Goal: Task Accomplishment & Management: Use online tool/utility

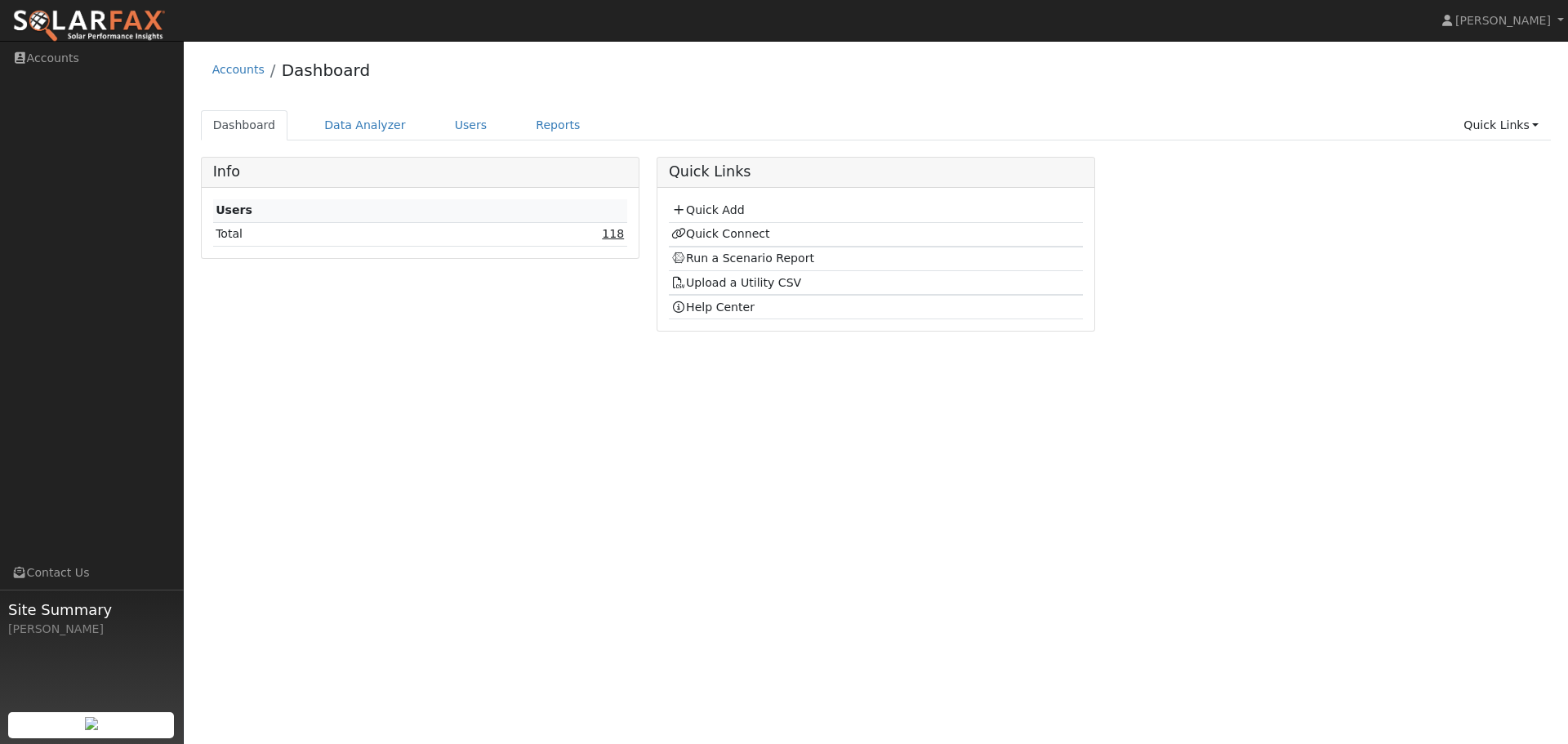
click at [611, 238] on link "118" at bounding box center [613, 233] width 22 height 13
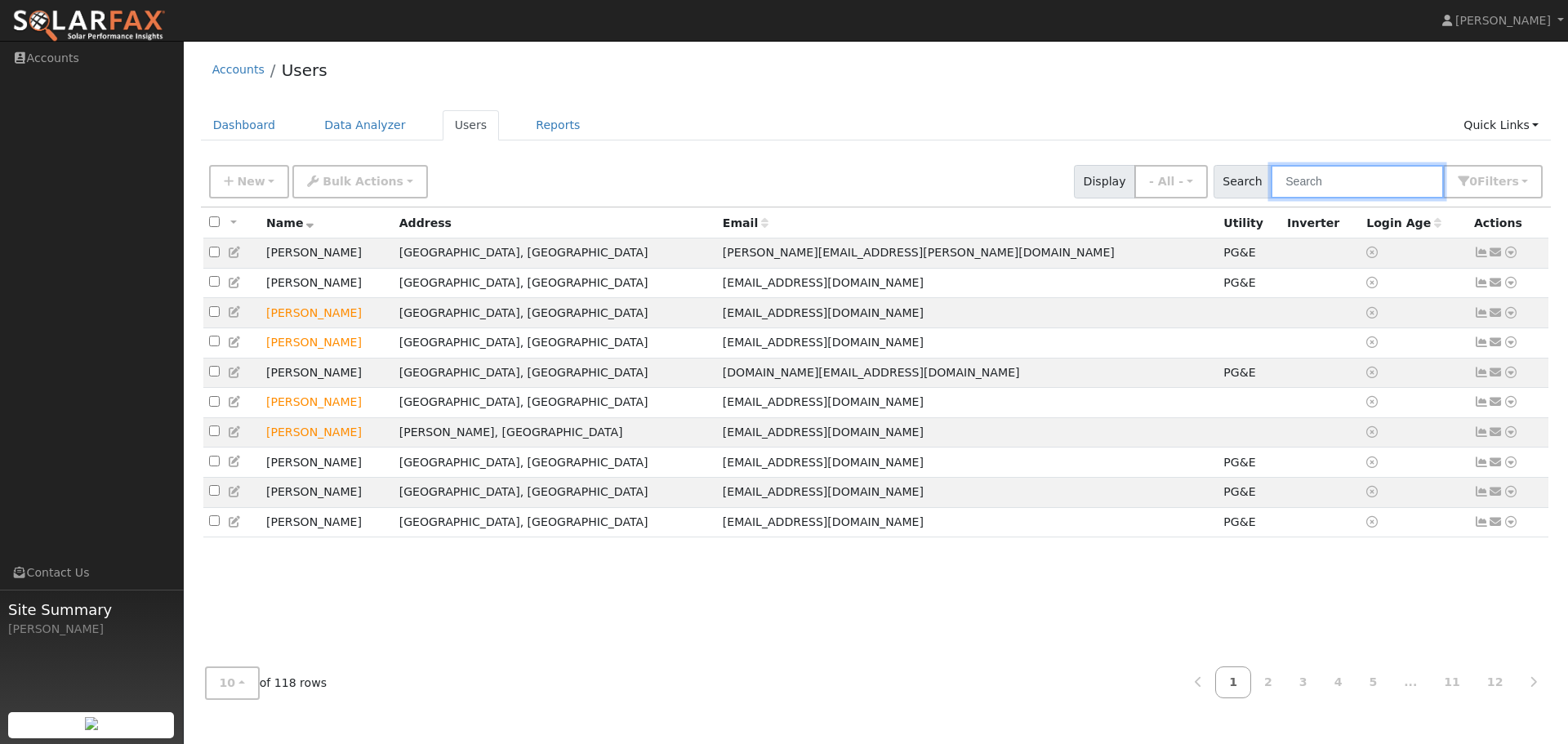
click at [1317, 178] on input "text" at bounding box center [1357, 181] width 173 height 33
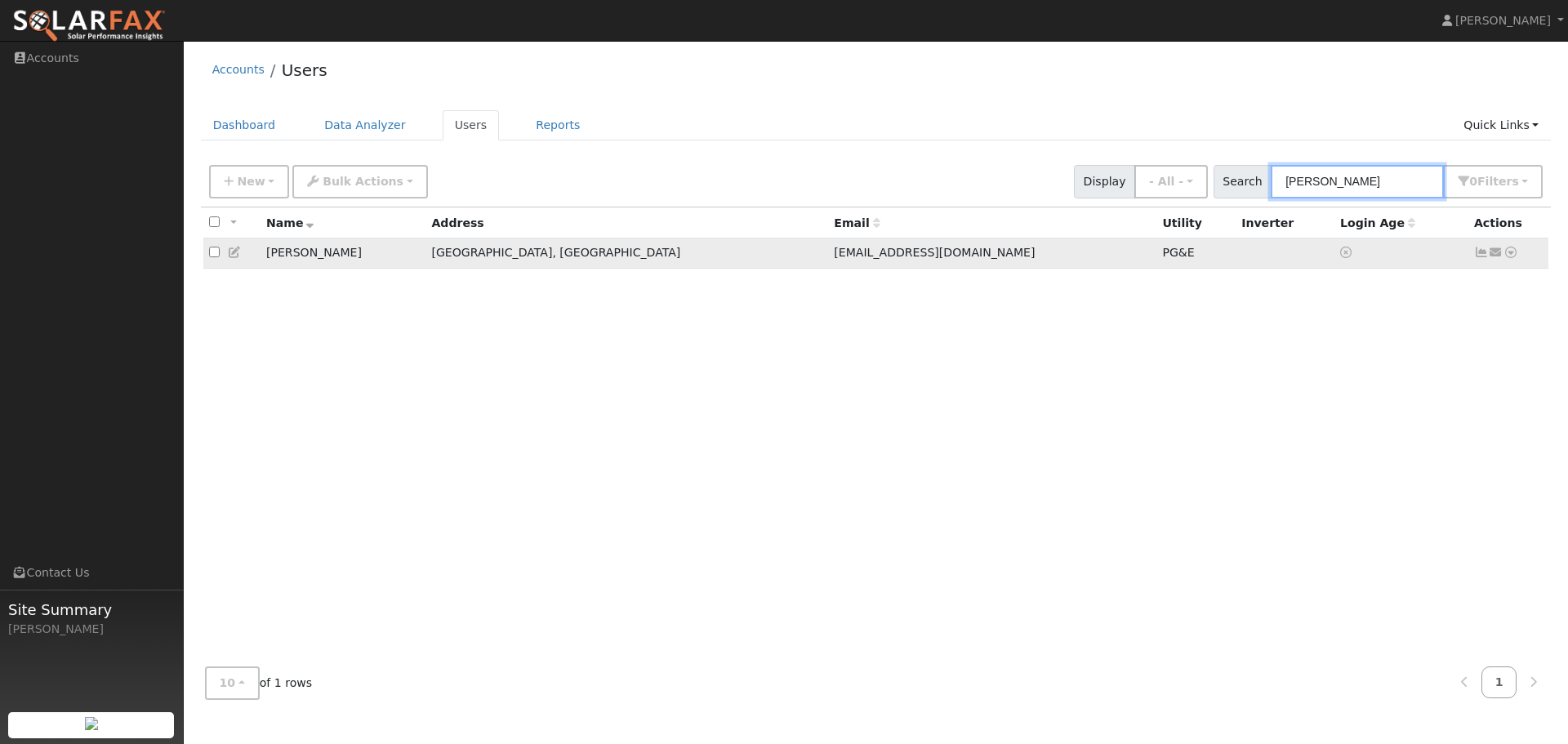
type input "stephen"
click at [1507, 253] on icon at bounding box center [1511, 252] width 14 height 12
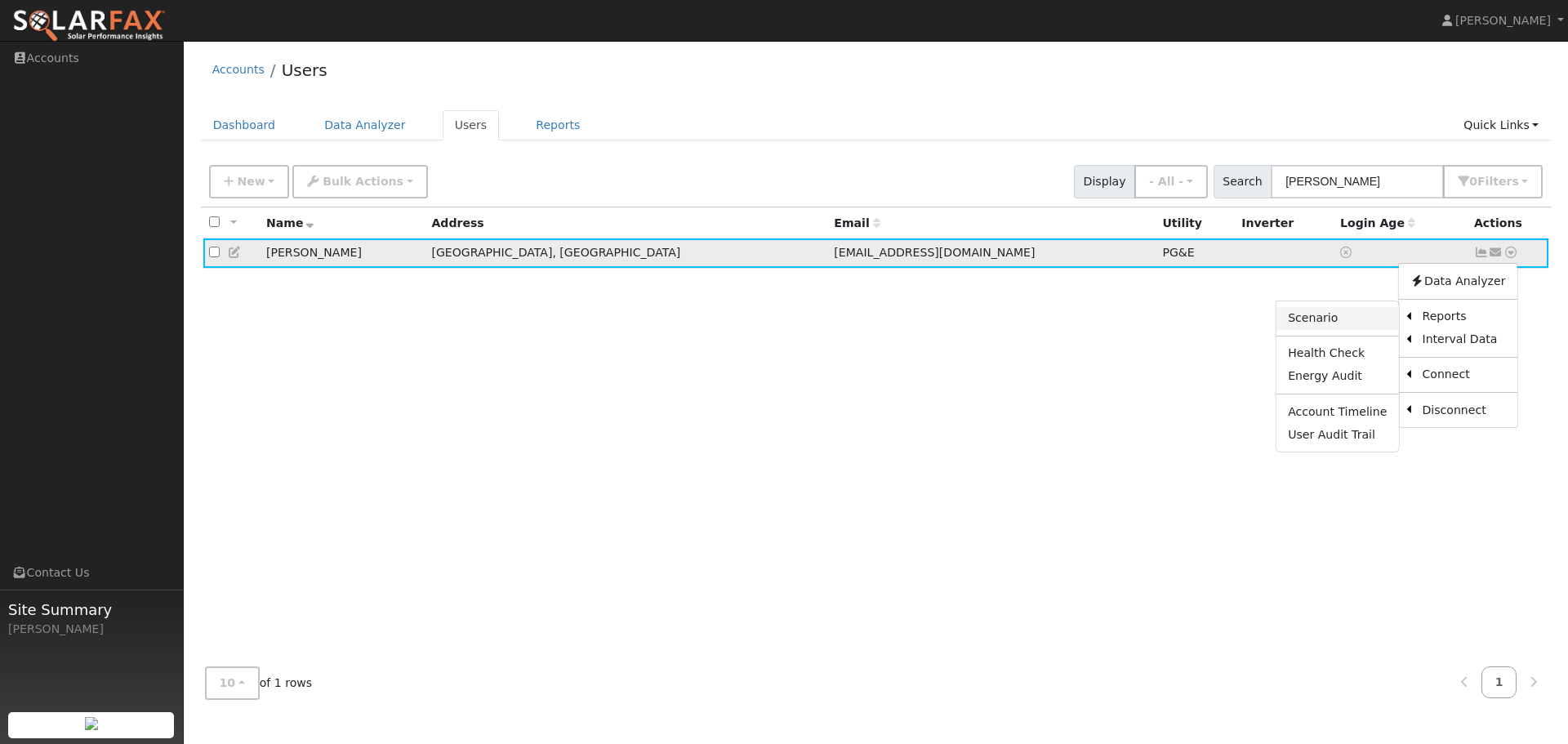
click at [1323, 317] on link "Scenario" at bounding box center [1337, 319] width 121 height 23
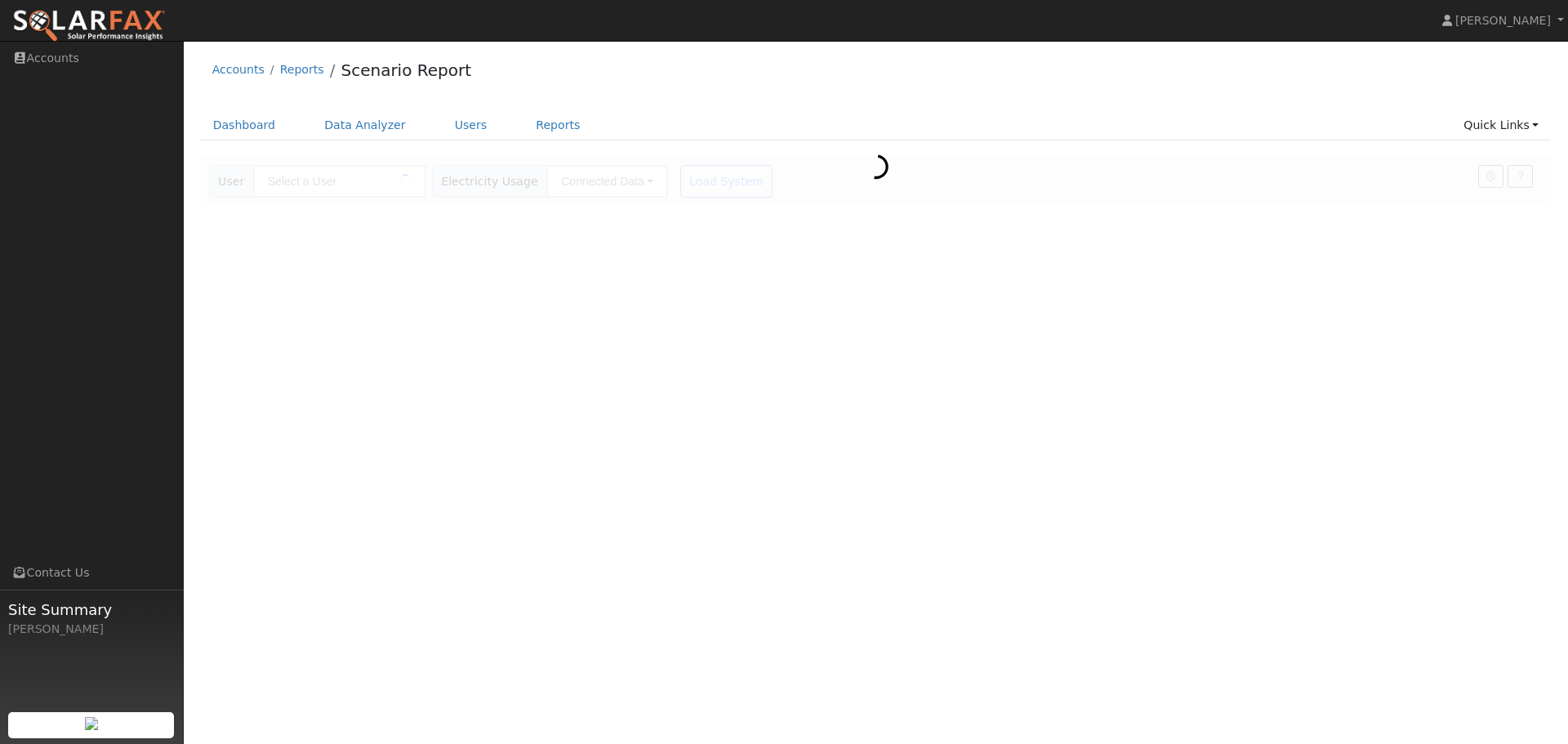
type input "[PERSON_NAME]"
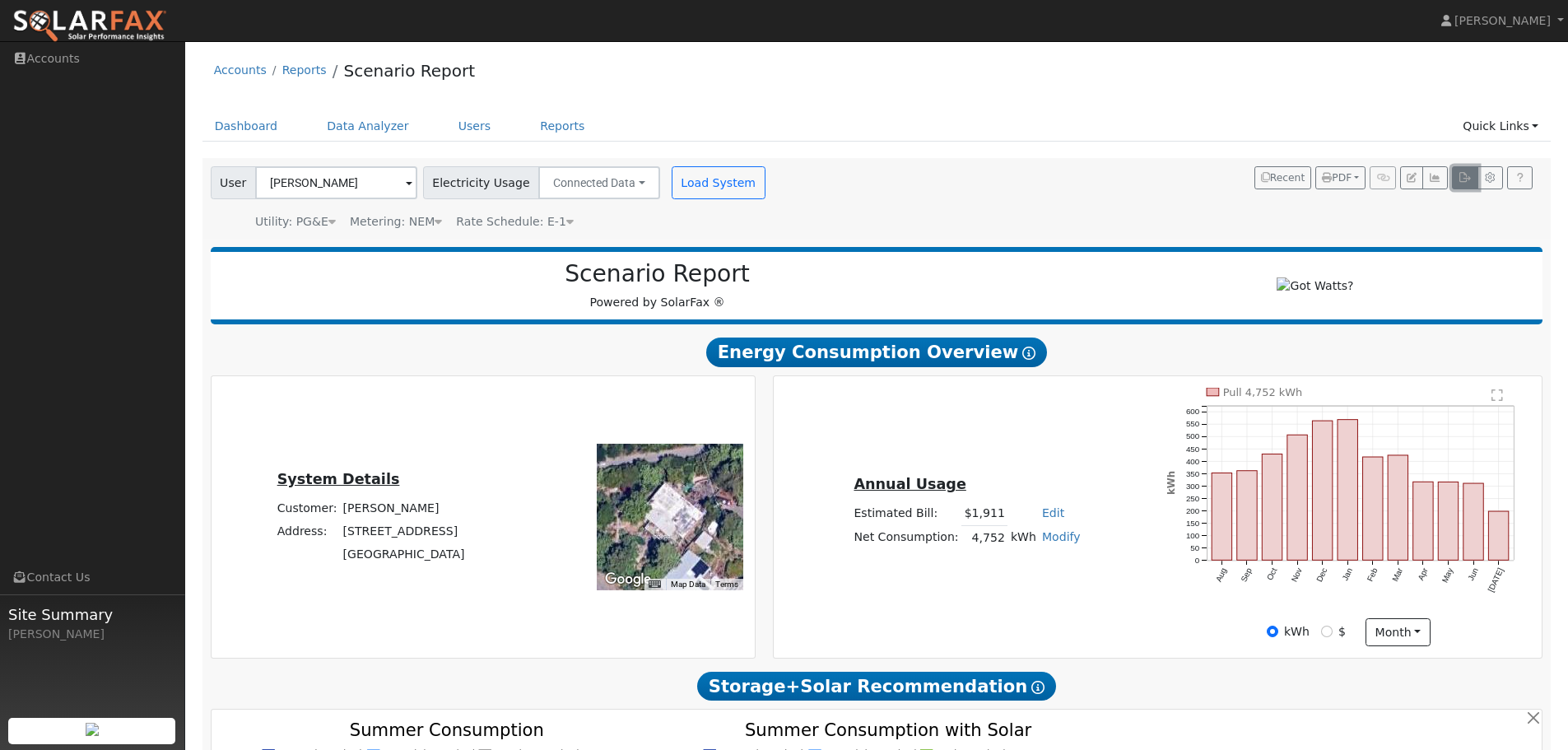
click at [1463, 182] on icon "button" at bounding box center [1465, 177] width 13 height 10
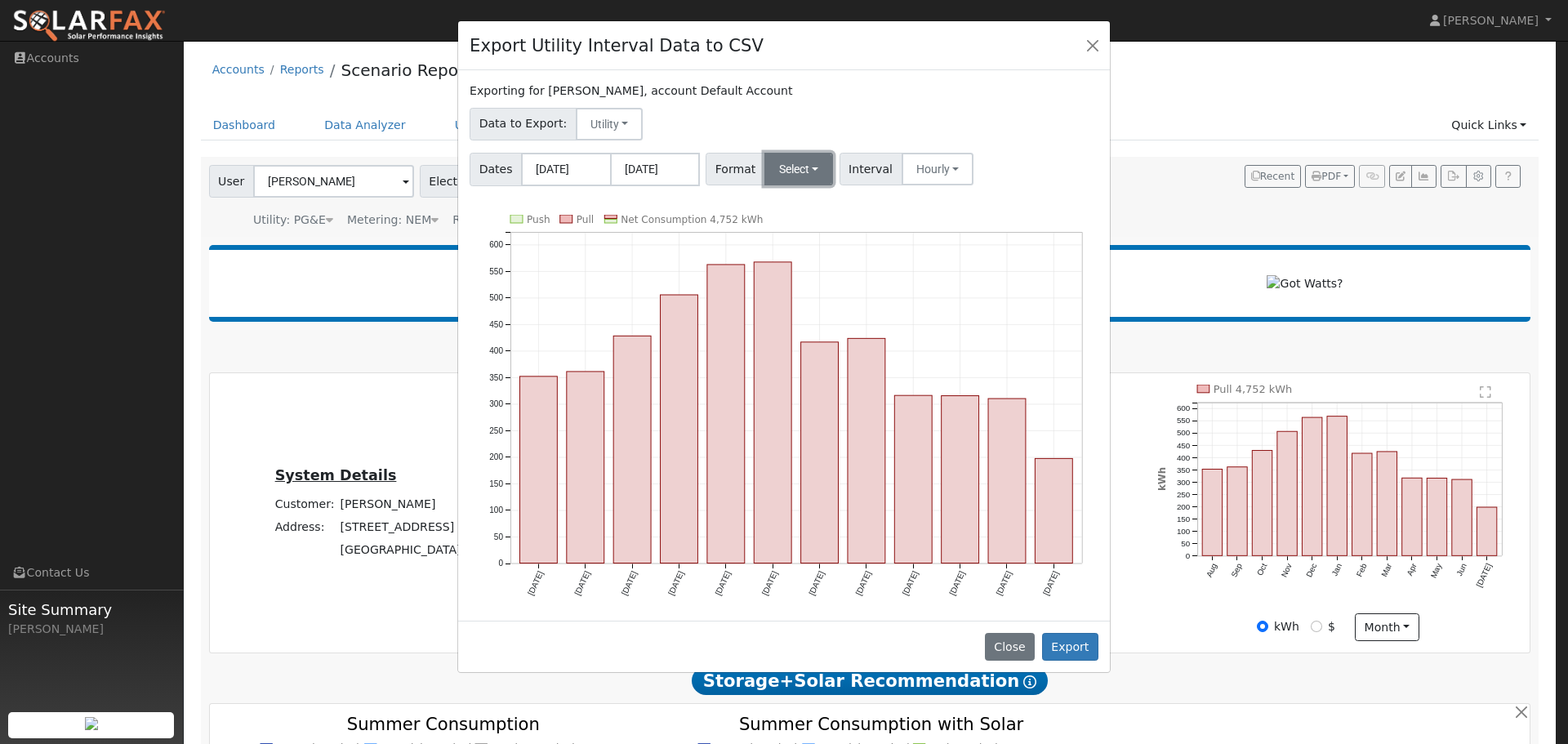
click at [798, 167] on button "Select" at bounding box center [799, 169] width 70 height 33
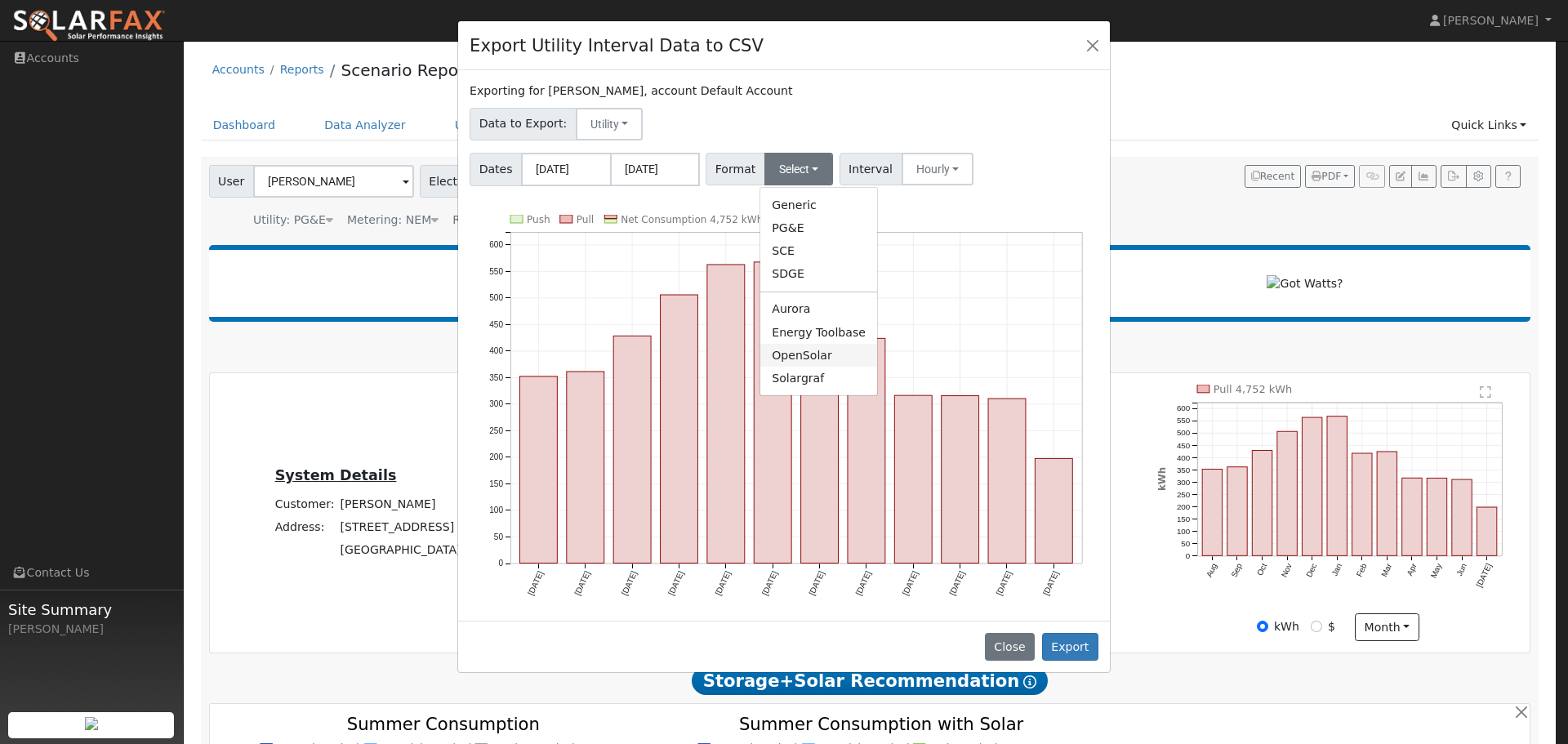
click at [811, 356] on link "OpenSolar" at bounding box center [818, 355] width 117 height 23
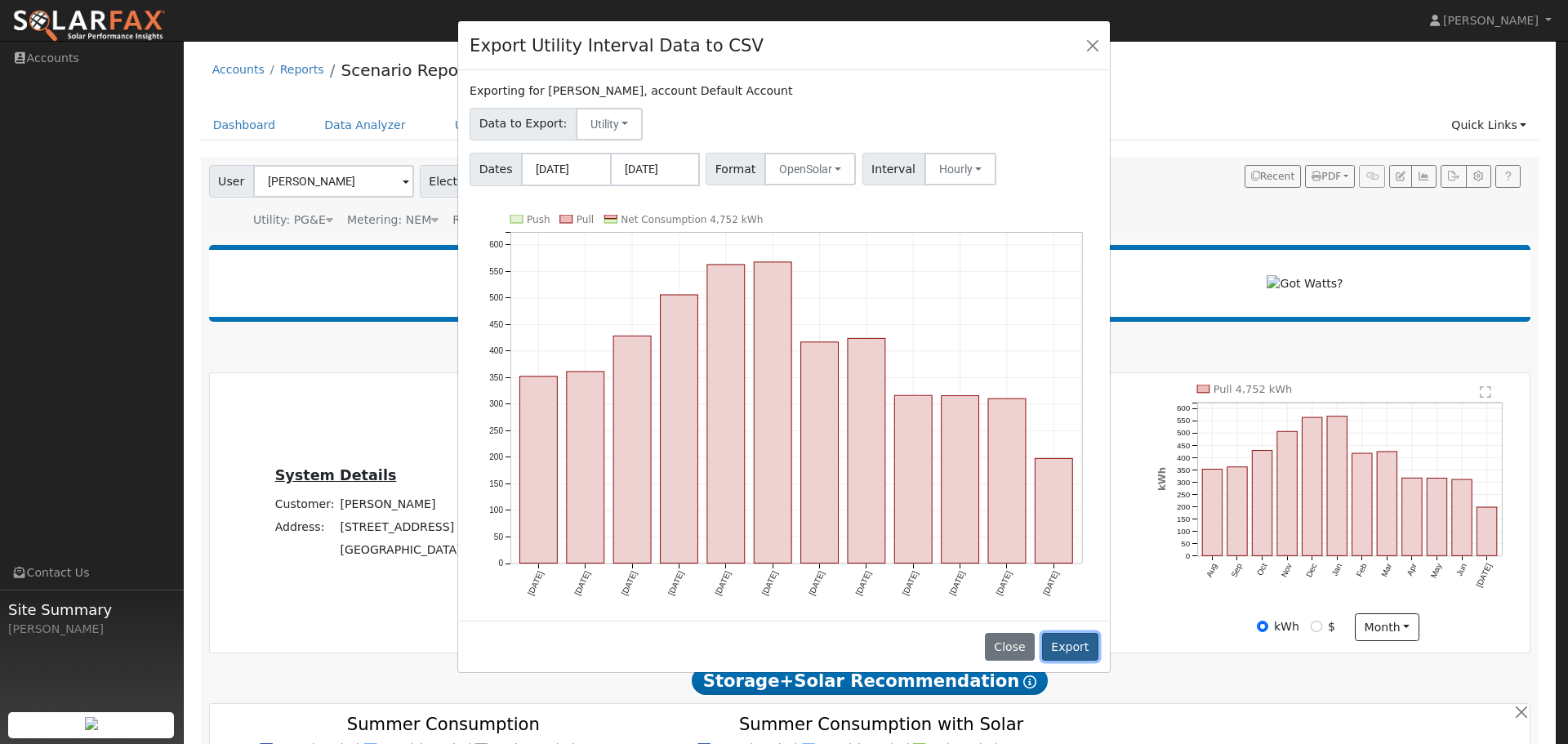
click at [1062, 647] on button "Export" at bounding box center [1070, 647] width 56 height 28
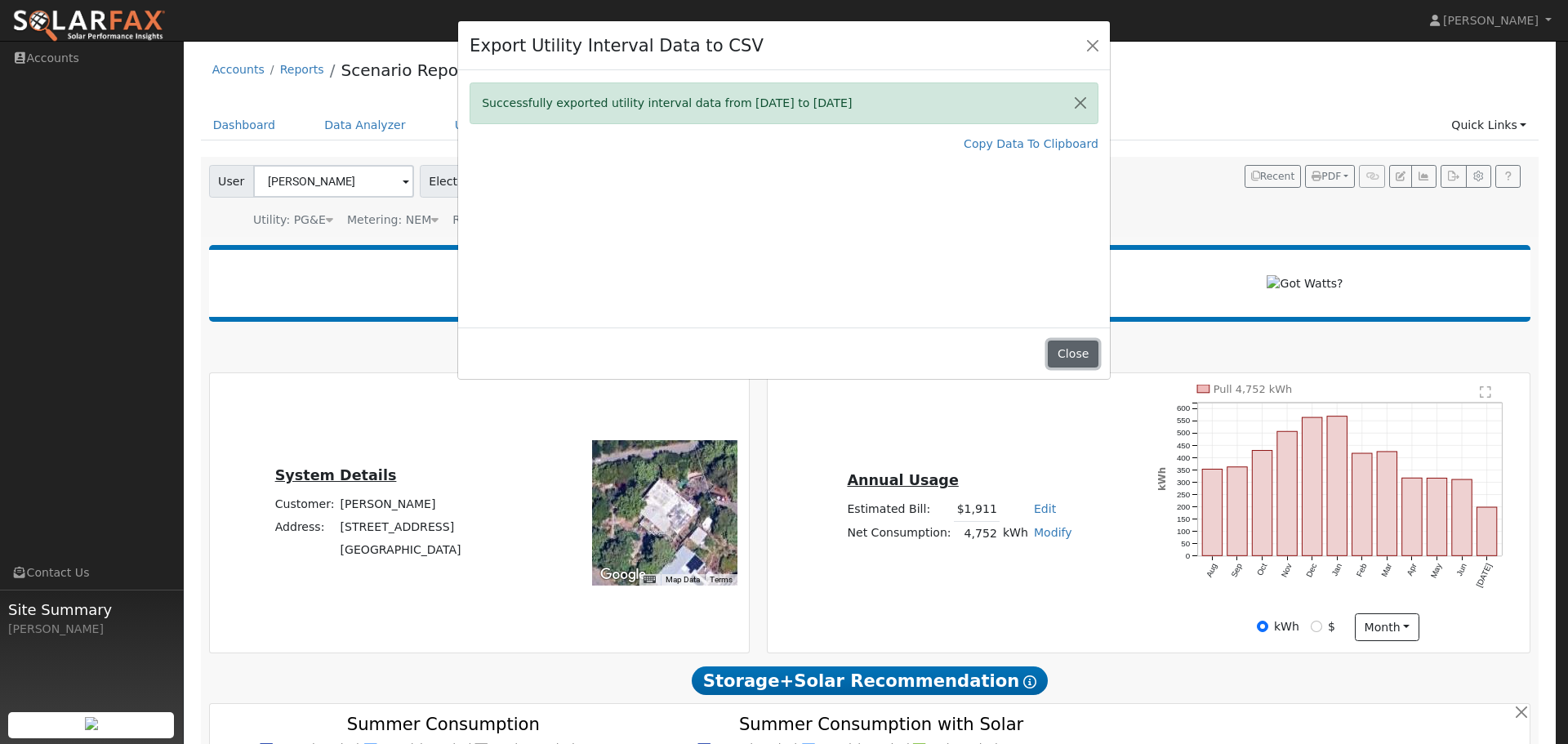
click at [1086, 356] on button "Close" at bounding box center [1072, 354] width 50 height 28
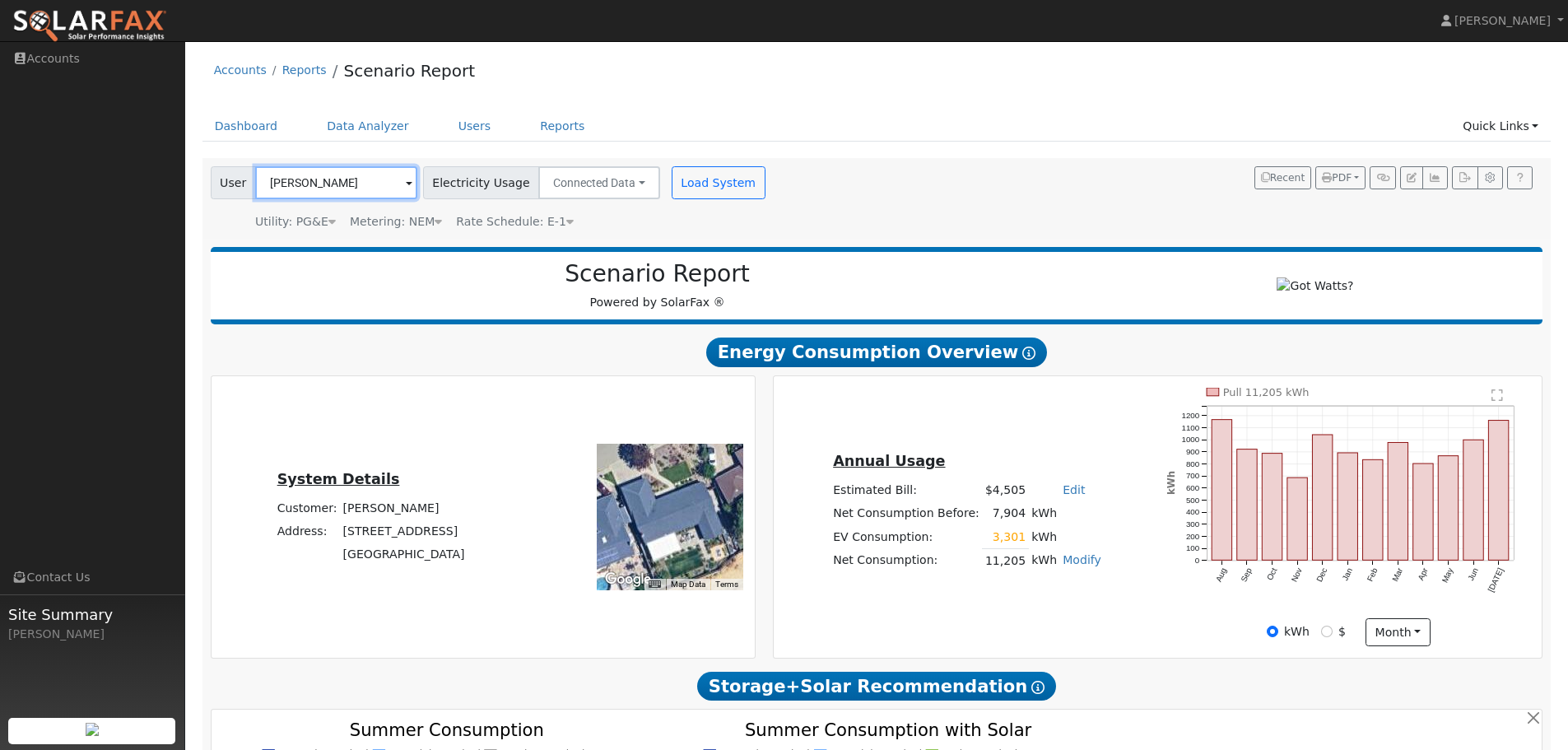
click at [380, 190] on input "[PERSON_NAME]" at bounding box center [336, 183] width 162 height 33
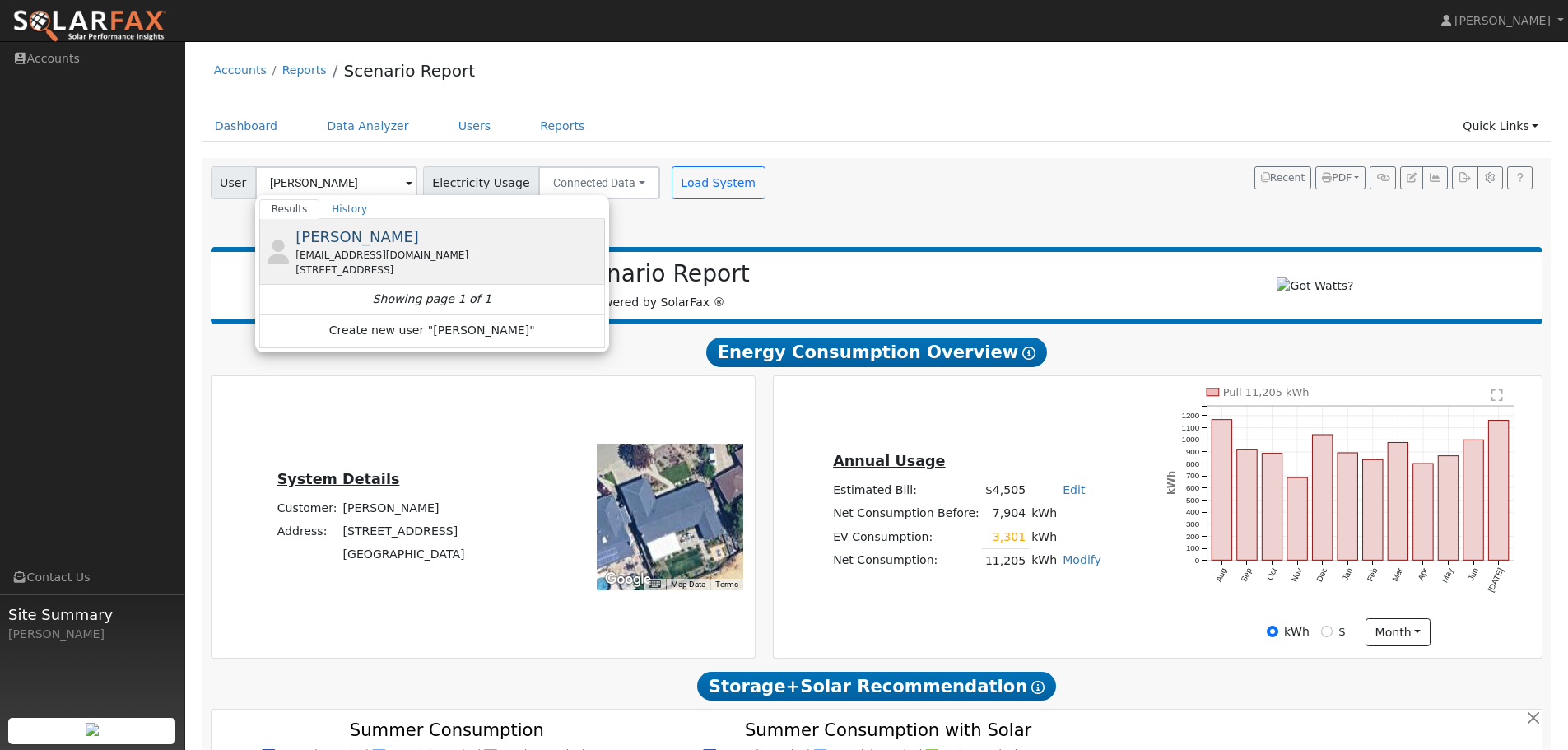
click at [348, 237] on span "[PERSON_NAME]" at bounding box center [356, 236] width 123 height 17
type input "[PERSON_NAME]"
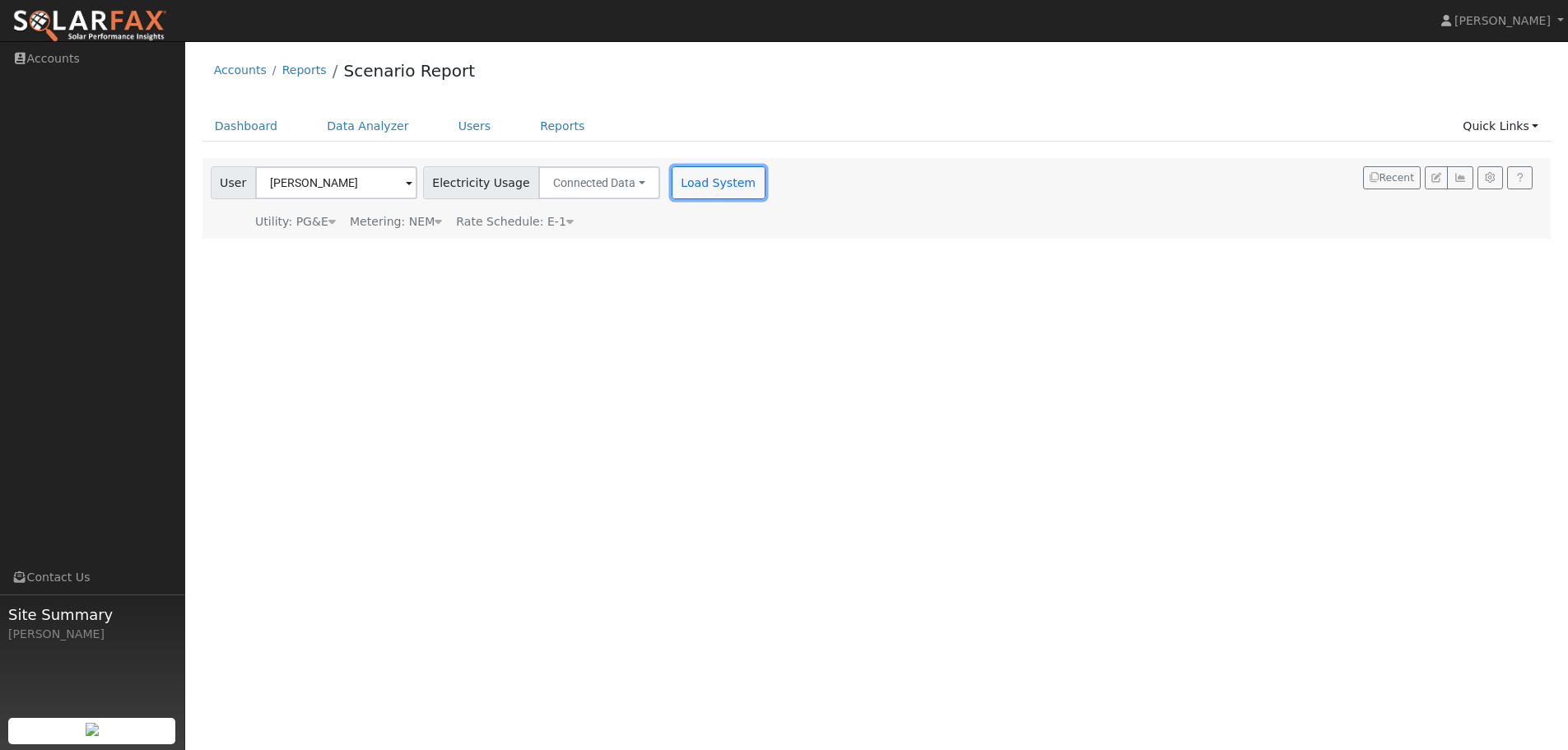
click at [691, 188] on button "Load System" at bounding box center [718, 183] width 94 height 33
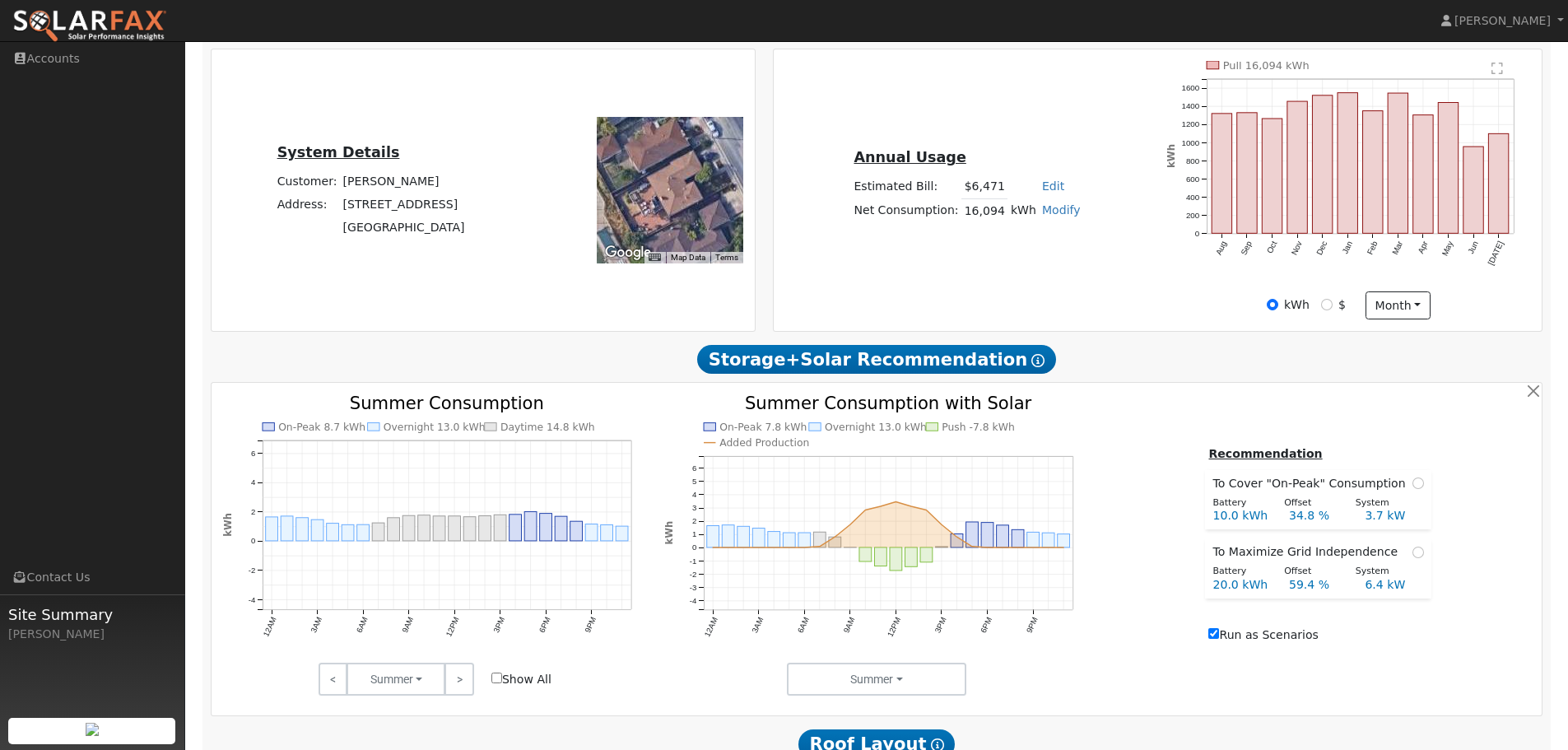
scroll to position [330, 0]
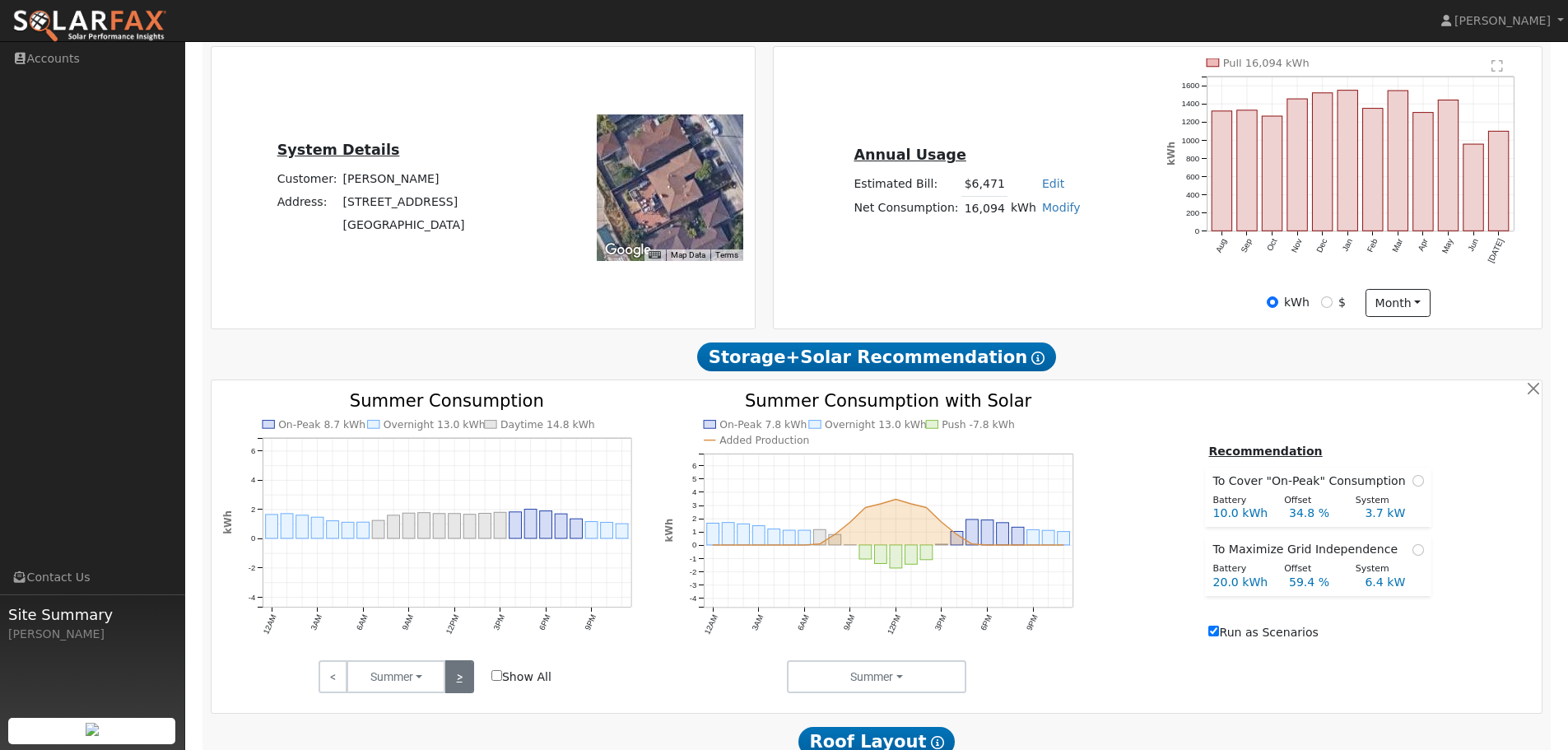
click at [463, 680] on link ">" at bounding box center [459, 676] width 29 height 33
click at [456, 691] on link ">" at bounding box center [459, 676] width 29 height 33
click at [461, 685] on link ">" at bounding box center [459, 676] width 29 height 33
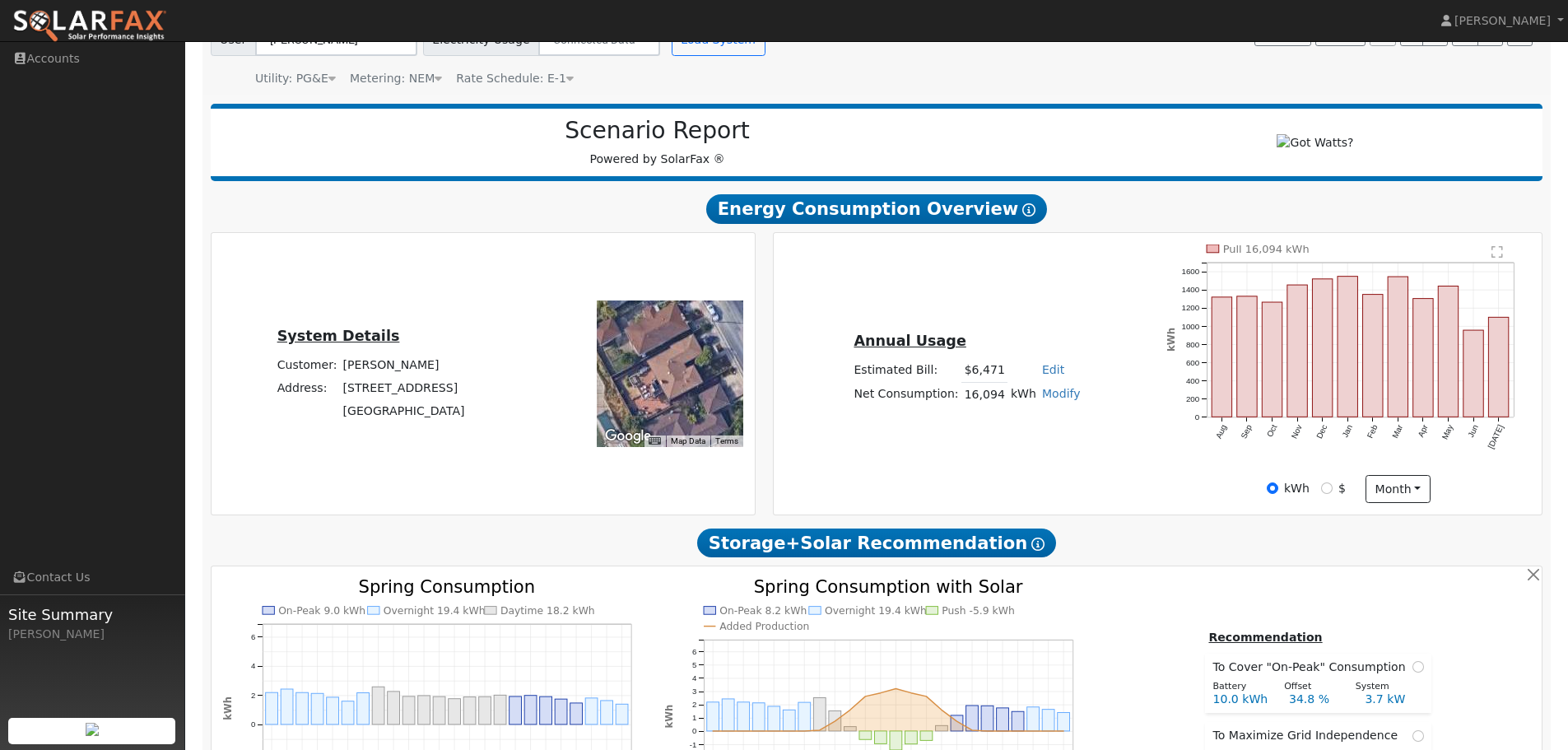
scroll to position [82, 0]
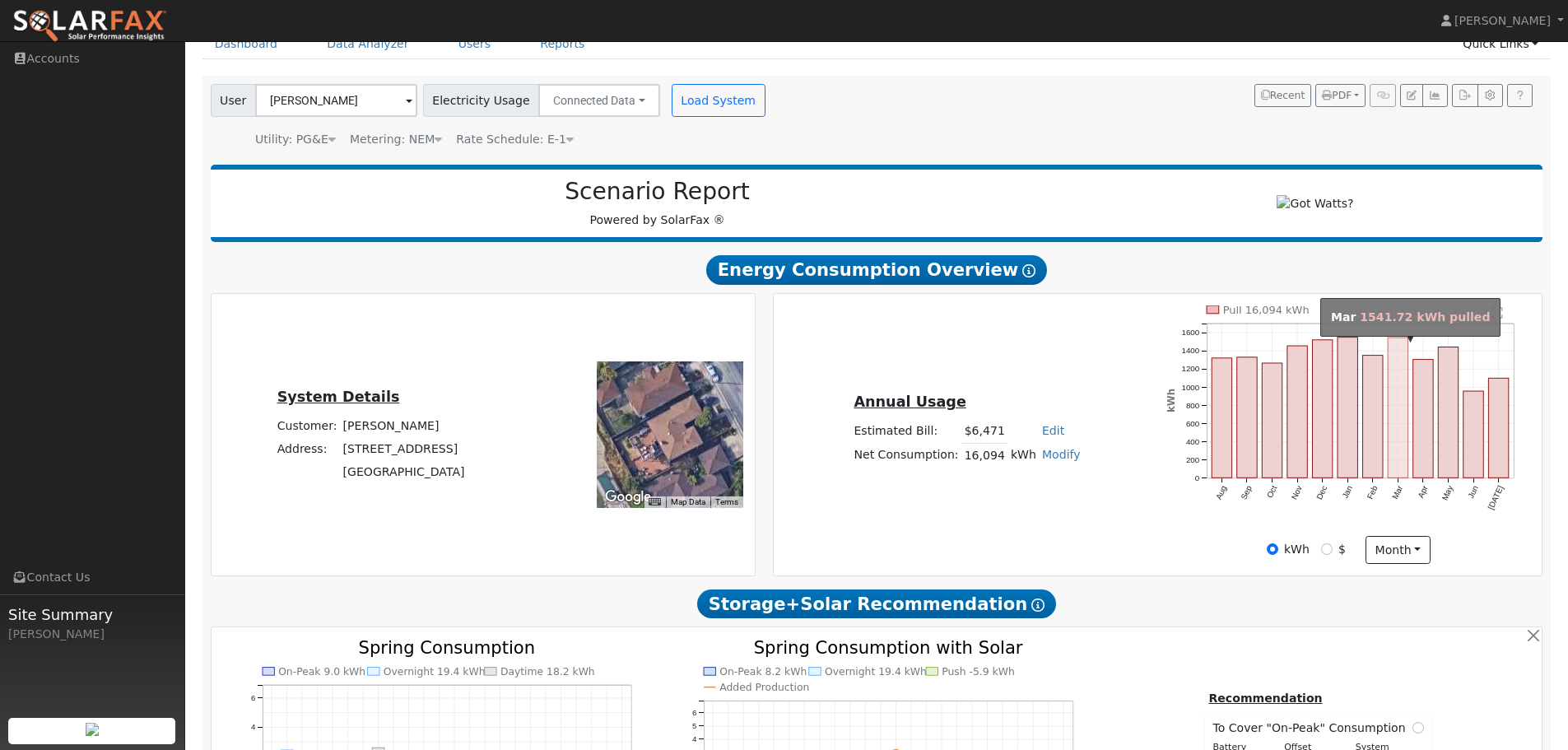
click at [1395, 429] on rect "onclick=""" at bounding box center [1399, 408] width 20 height 140
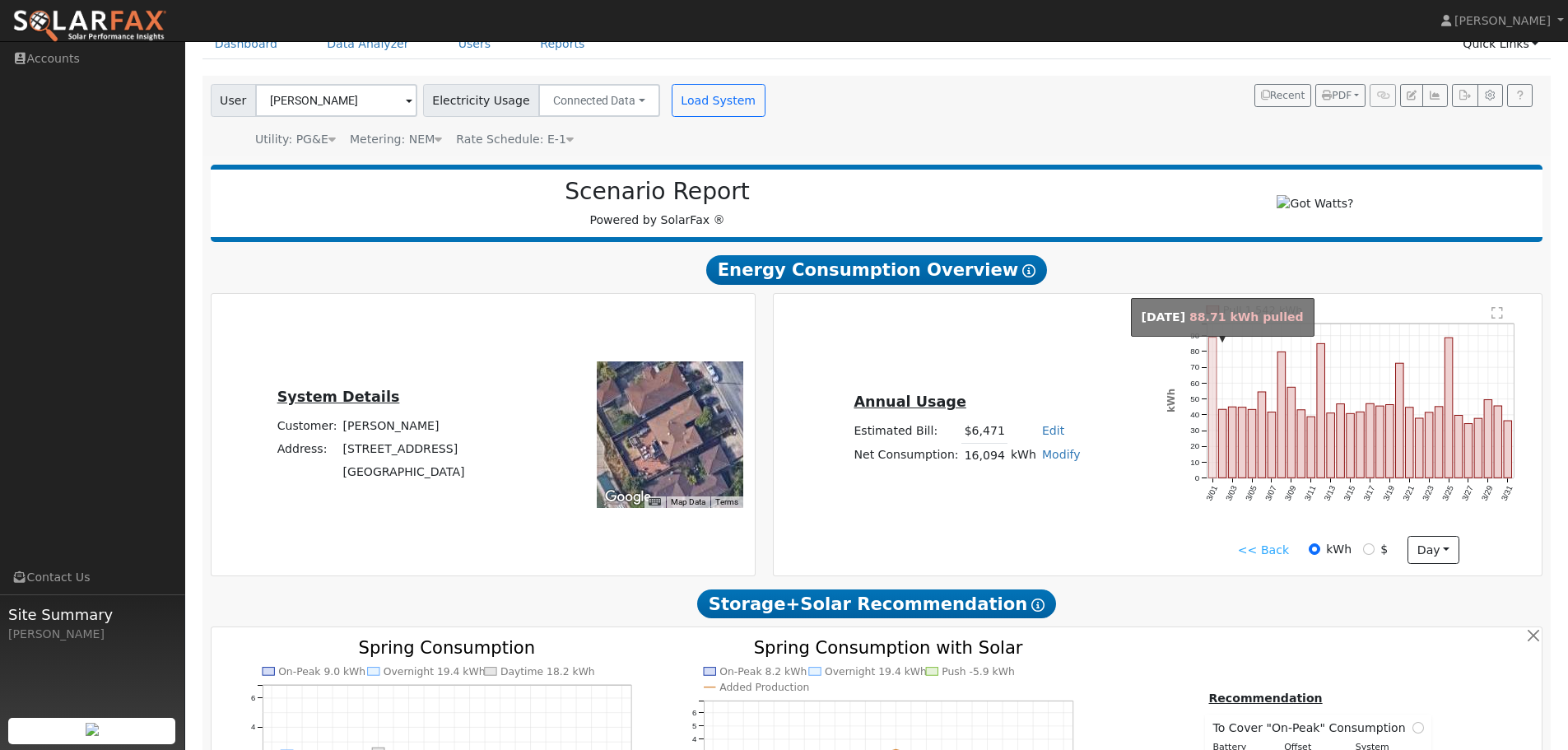
click at [1213, 384] on rect "onclick=""" at bounding box center [1212, 408] width 8 height 140
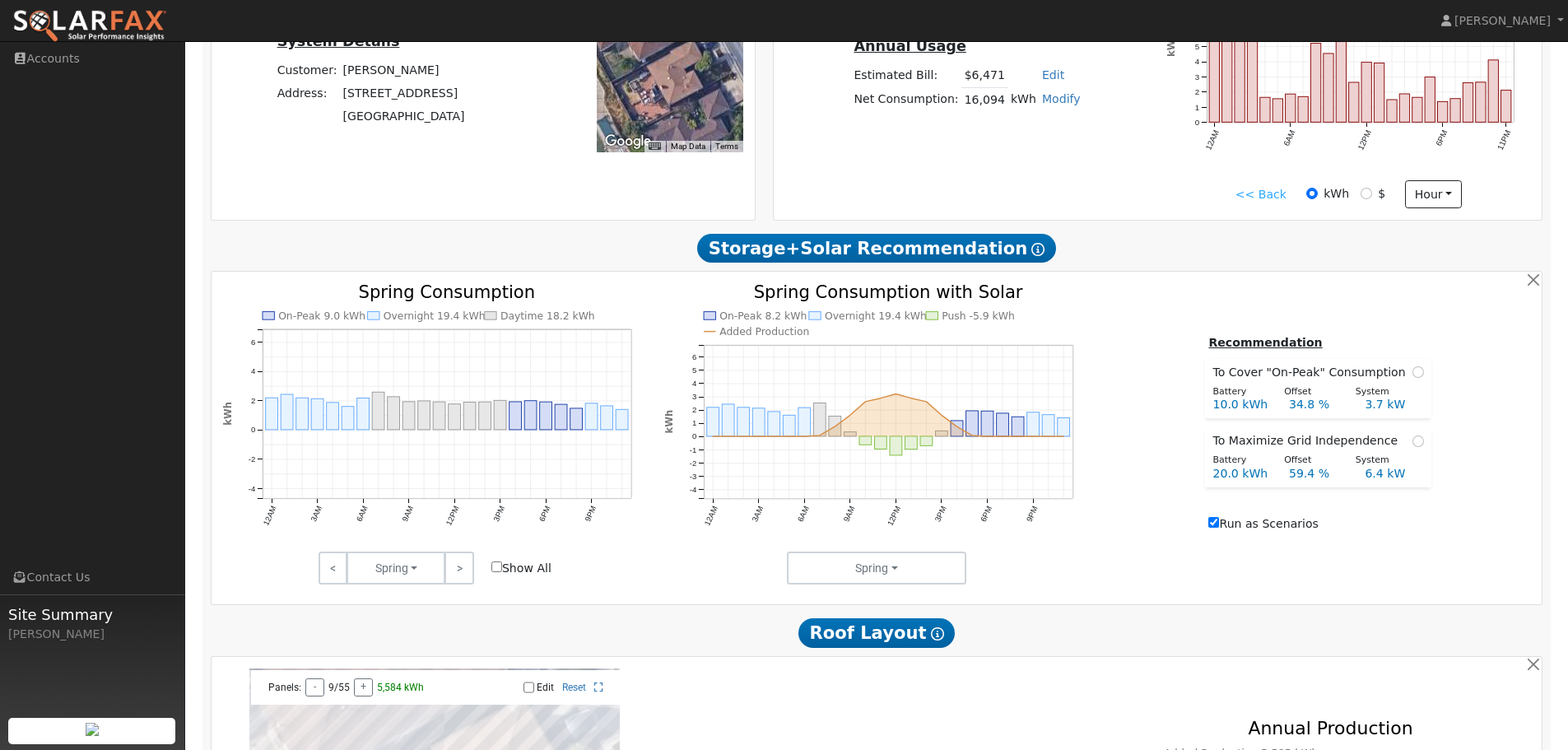
scroll to position [411, 0]
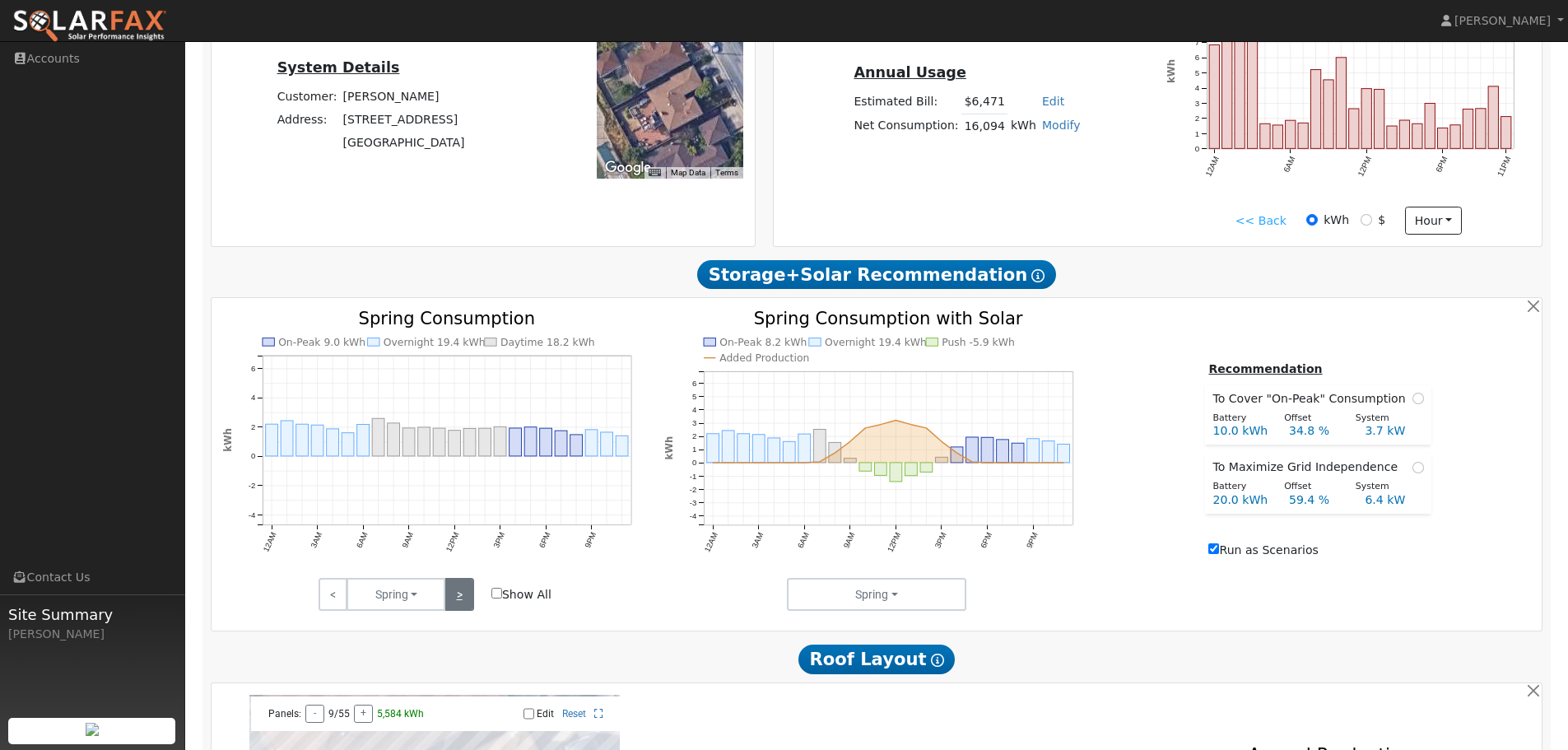
click at [458, 599] on link ">" at bounding box center [459, 594] width 29 height 33
click at [460, 606] on link ">" at bounding box center [459, 594] width 29 height 33
click at [462, 605] on link ">" at bounding box center [459, 594] width 29 height 33
click at [459, 603] on link ">" at bounding box center [459, 594] width 29 height 33
click at [335, 596] on link "<" at bounding box center [333, 594] width 29 height 33
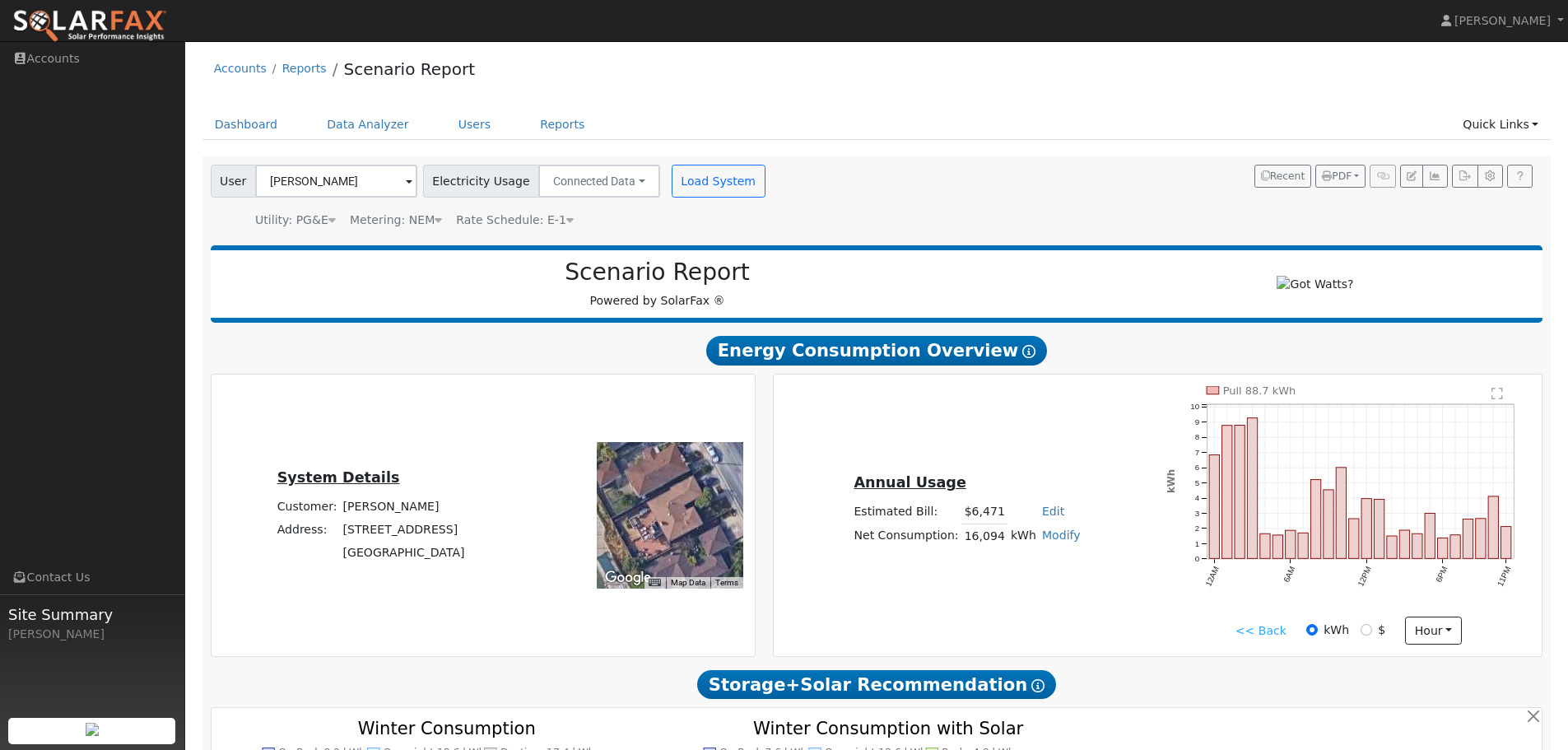
scroll to position [0, 0]
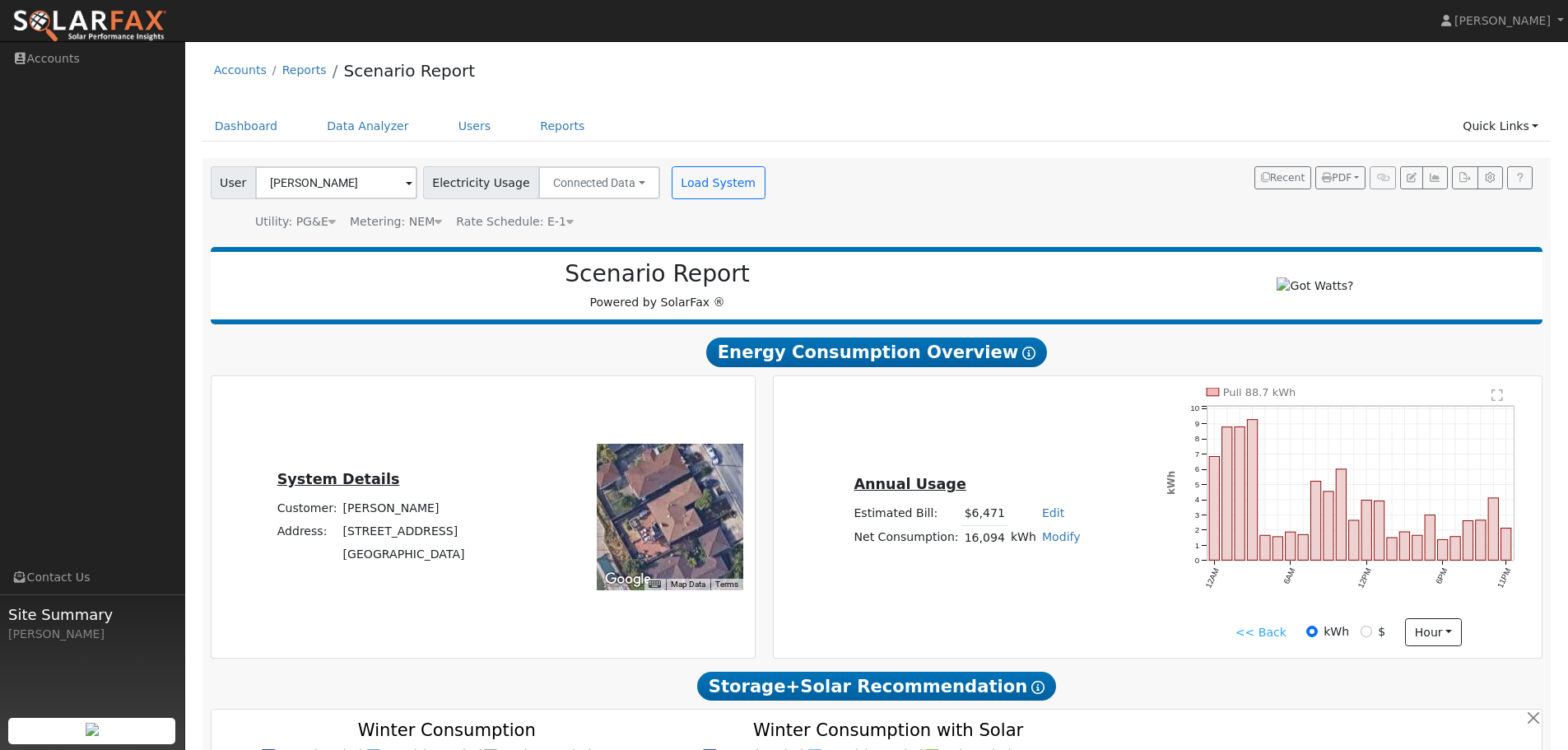
click at [1267, 638] on link "<< Back" at bounding box center [1261, 632] width 51 height 17
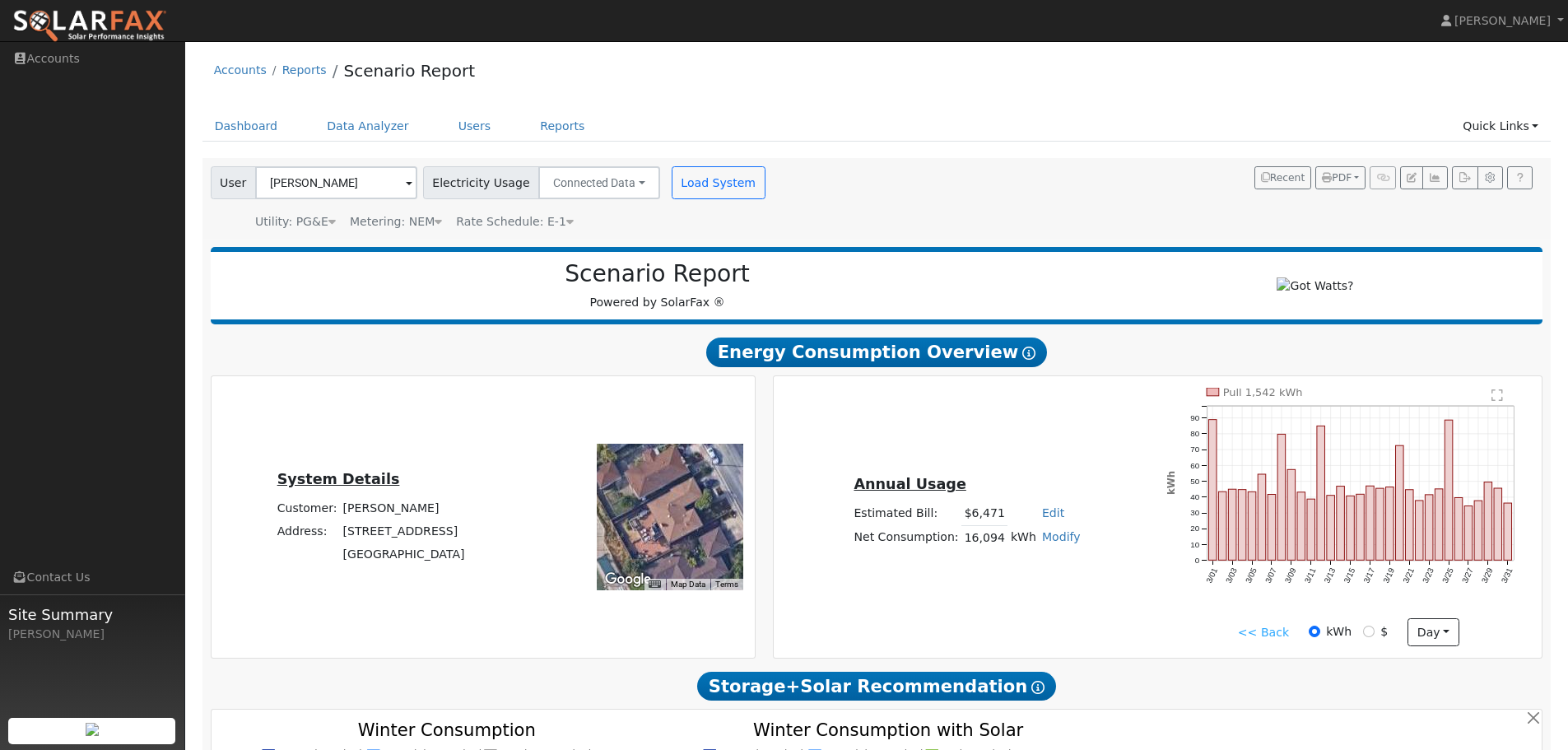
click at [1280, 639] on link "<< Back" at bounding box center [1263, 632] width 51 height 17
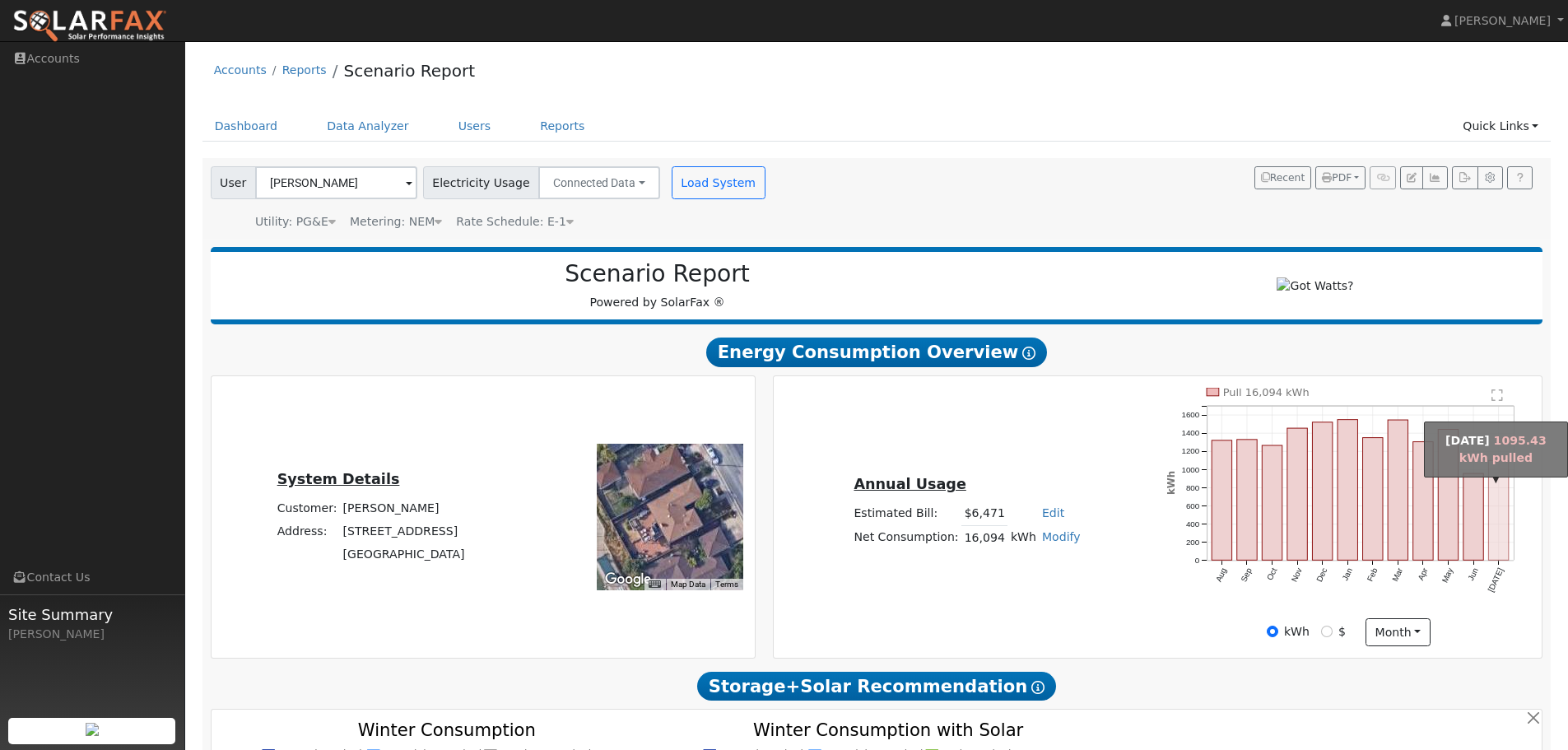
click at [1500, 520] on rect "onclick=""" at bounding box center [1499, 510] width 20 height 100
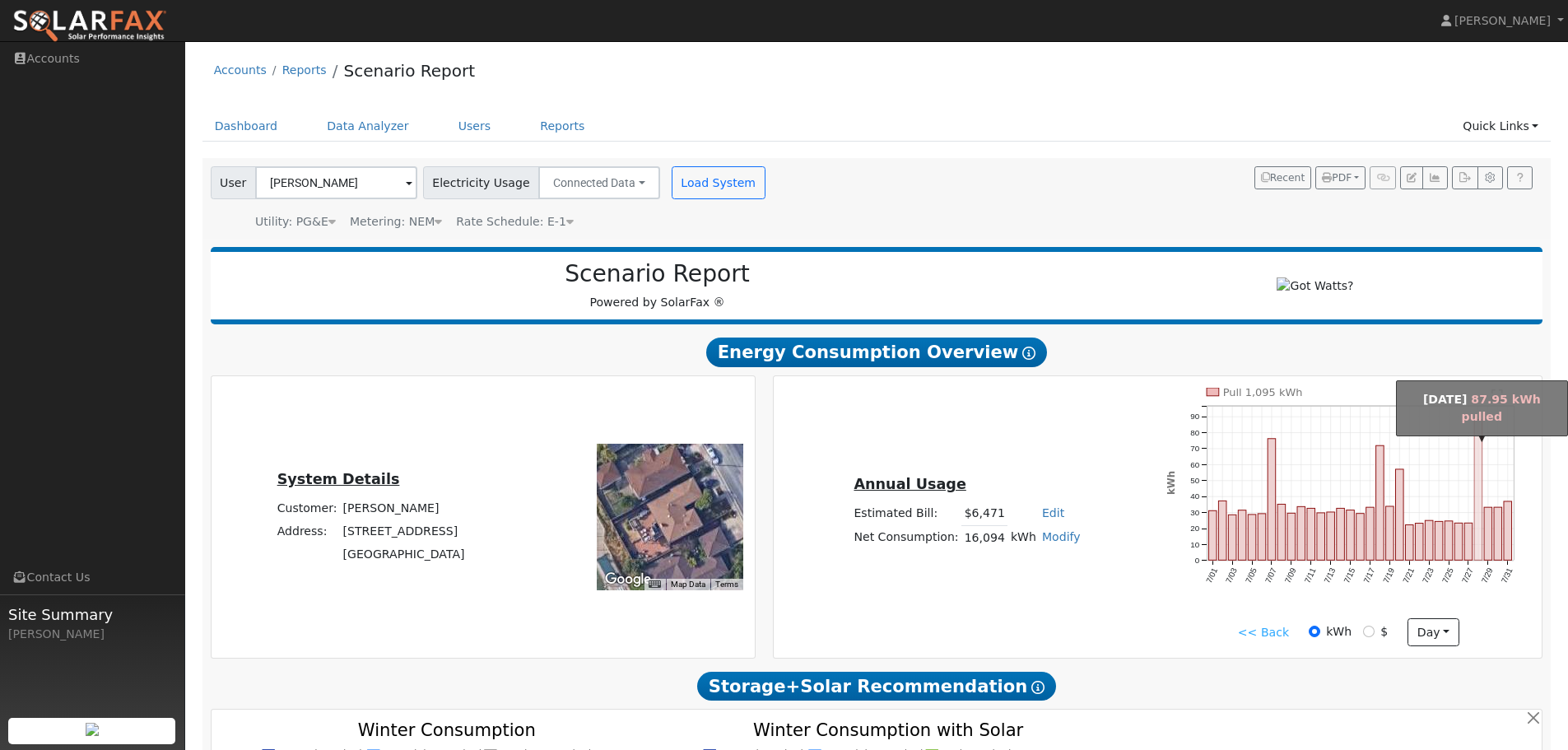
click at [1479, 538] on rect "onclick=""" at bounding box center [1479, 490] width 8 height 140
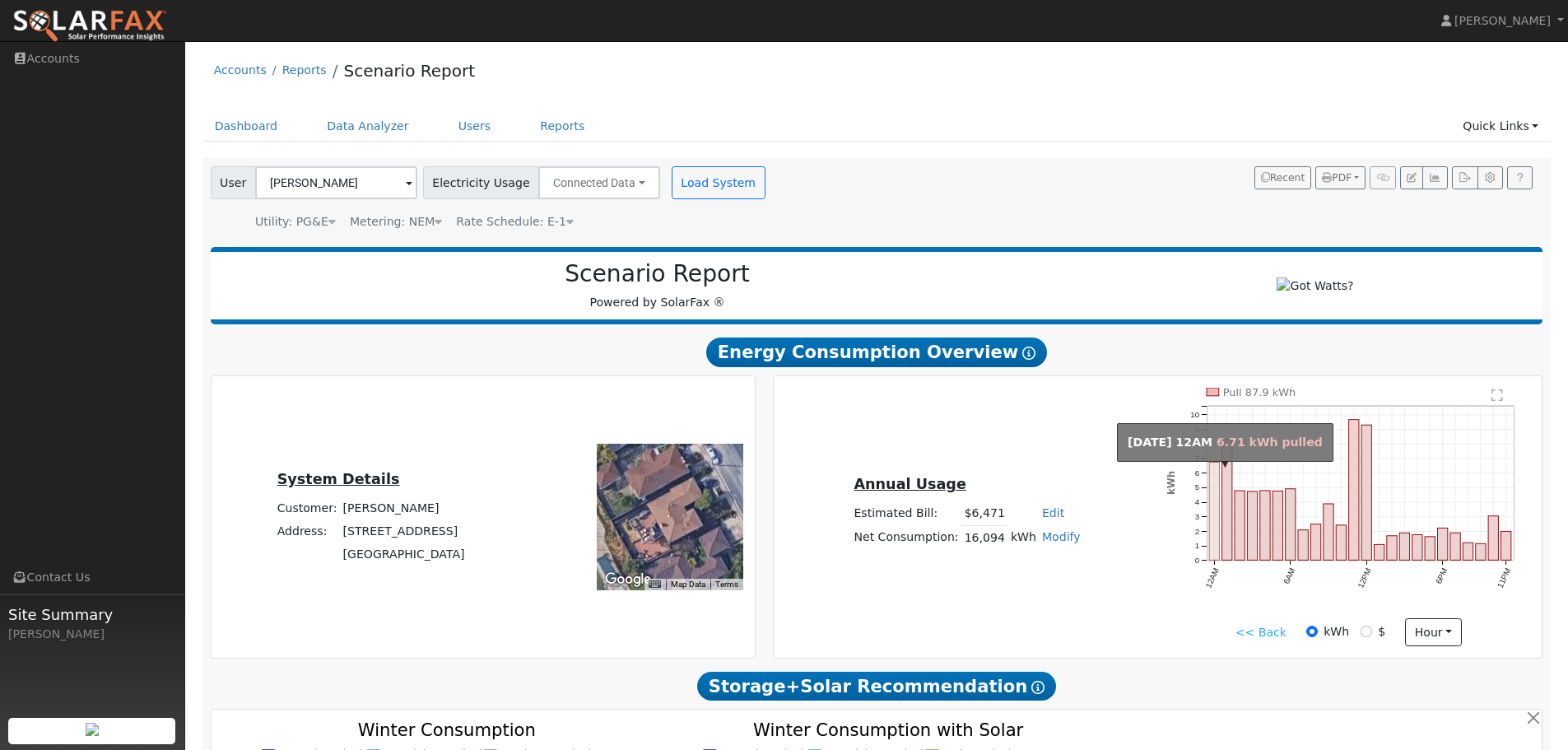
click at [1213, 494] on icon "Pull 87.9 kWh 12AM 6AM 12PM 6PM 11PM 0 1 2 3 4 5 6 7 8 9 10  kWh onclick="" on…" at bounding box center [1348, 502] width 364 height 230
click at [1265, 637] on link "<< Back" at bounding box center [1261, 632] width 51 height 17
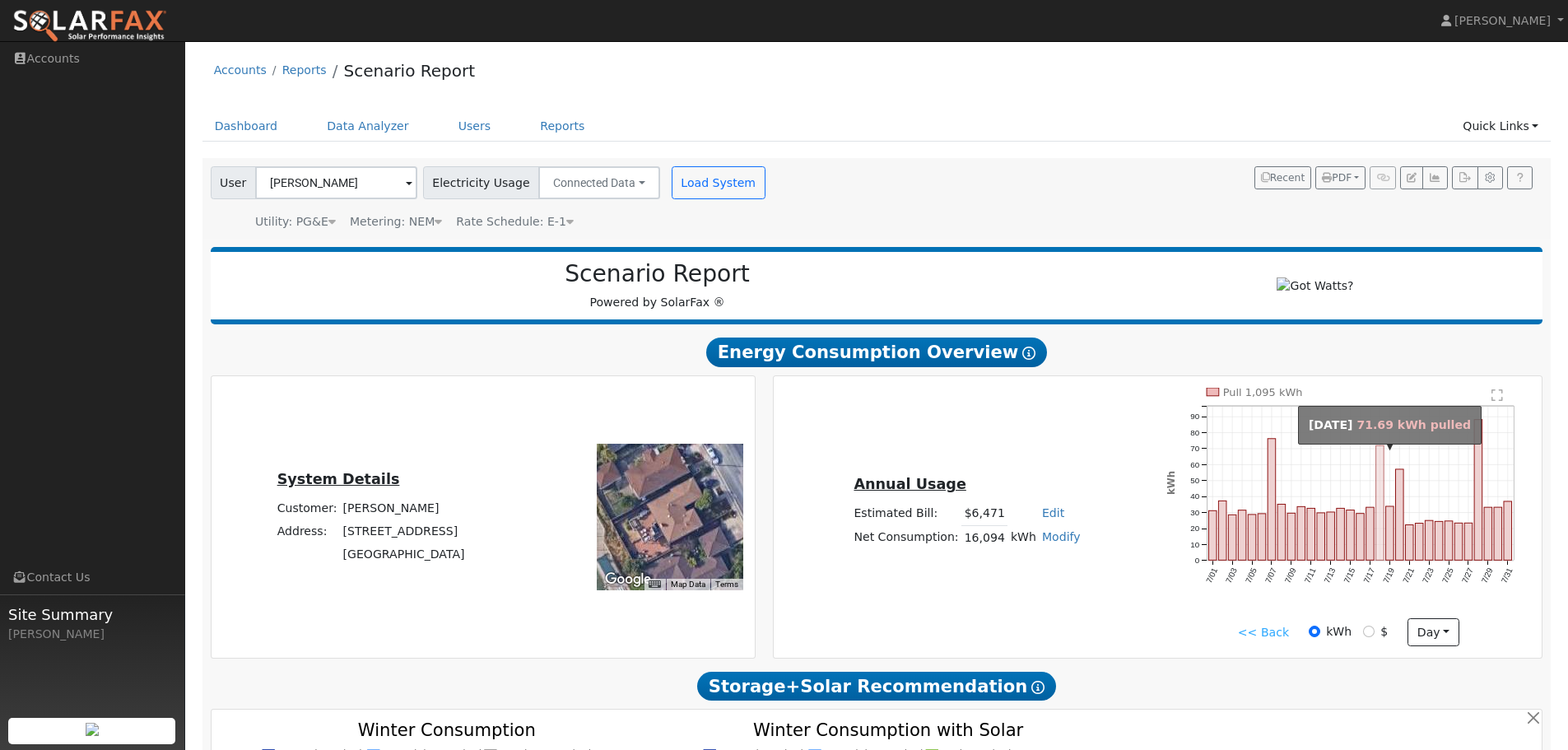
click at [1382, 524] on rect "onclick=""" at bounding box center [1380, 502] width 8 height 114
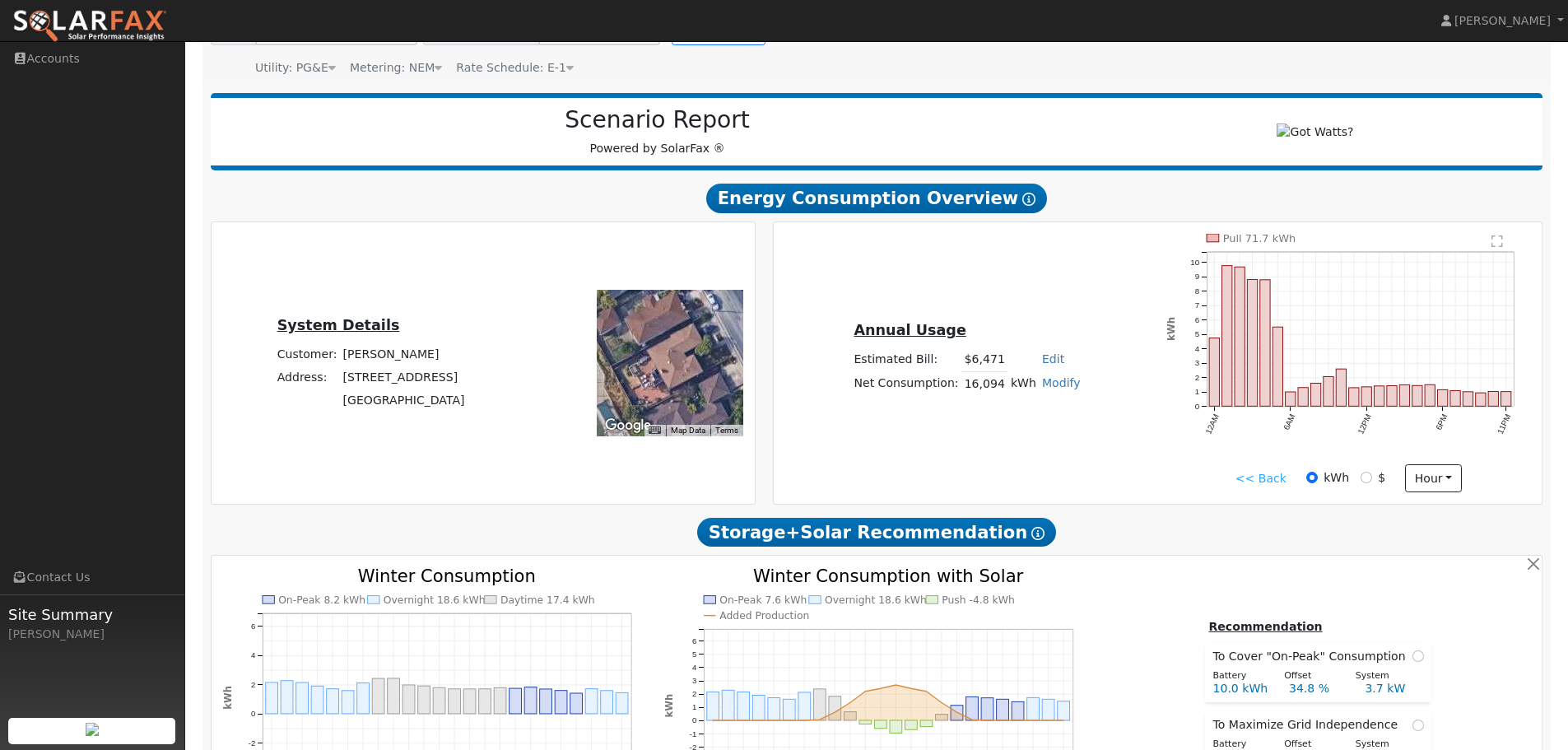
scroll to position [411, 0]
